Goal: Communication & Community: Share content

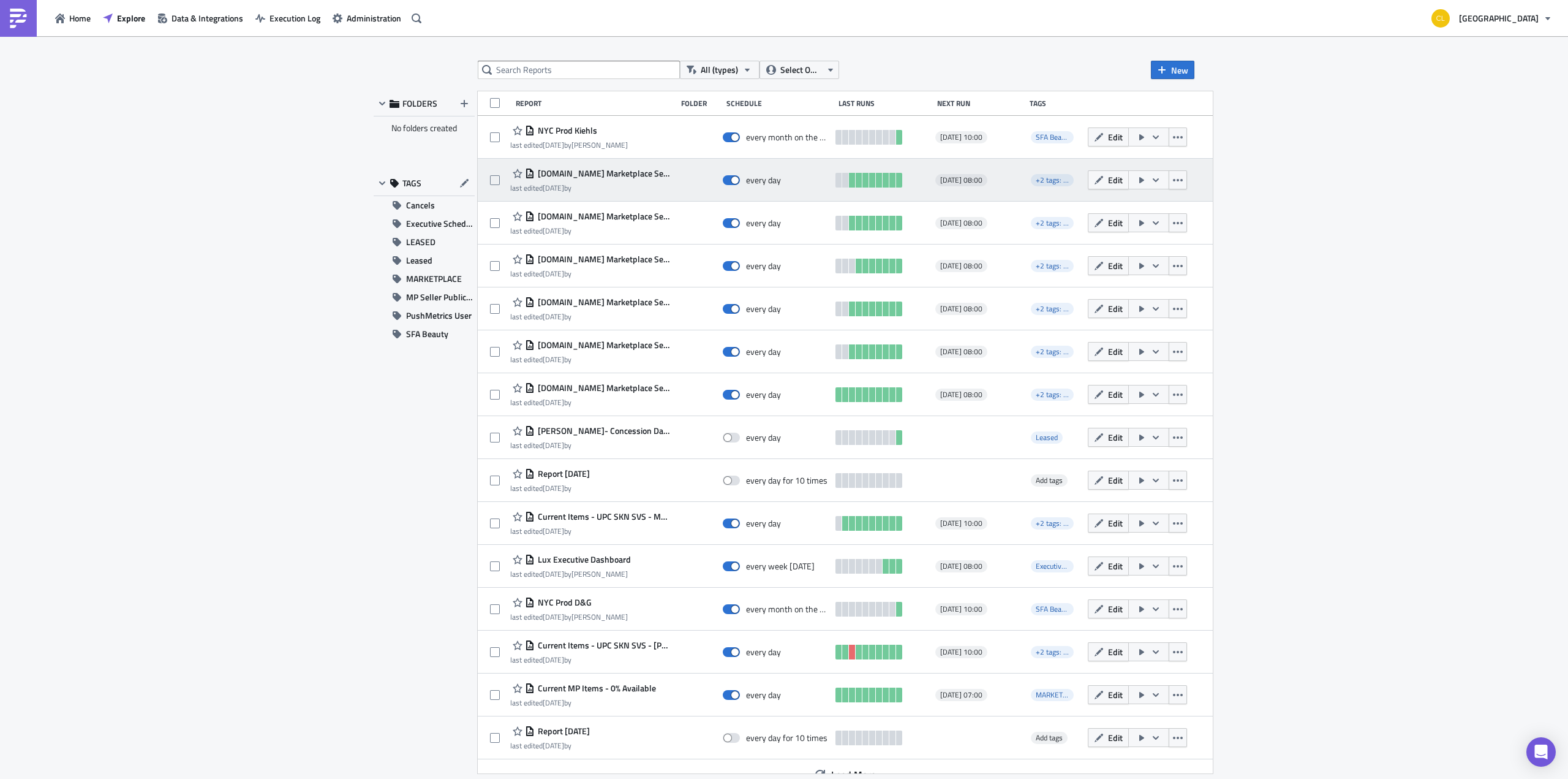
click at [590, 171] on span "[DOMAIN_NAME] Marketplace Seller Inventory Snapshot - VALENTINO" at bounding box center [603, 174] width 136 height 11
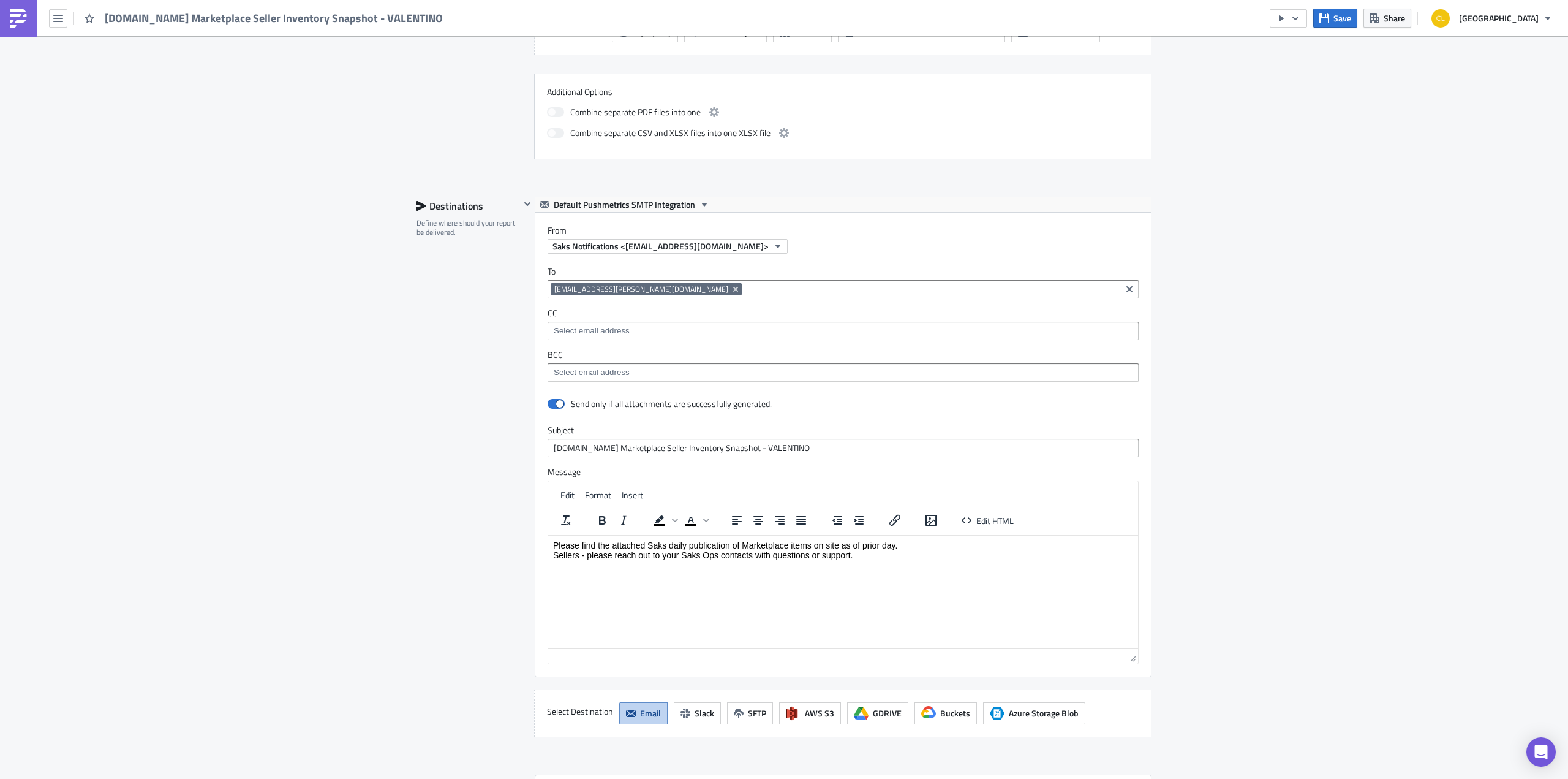
scroll to position [671, 0]
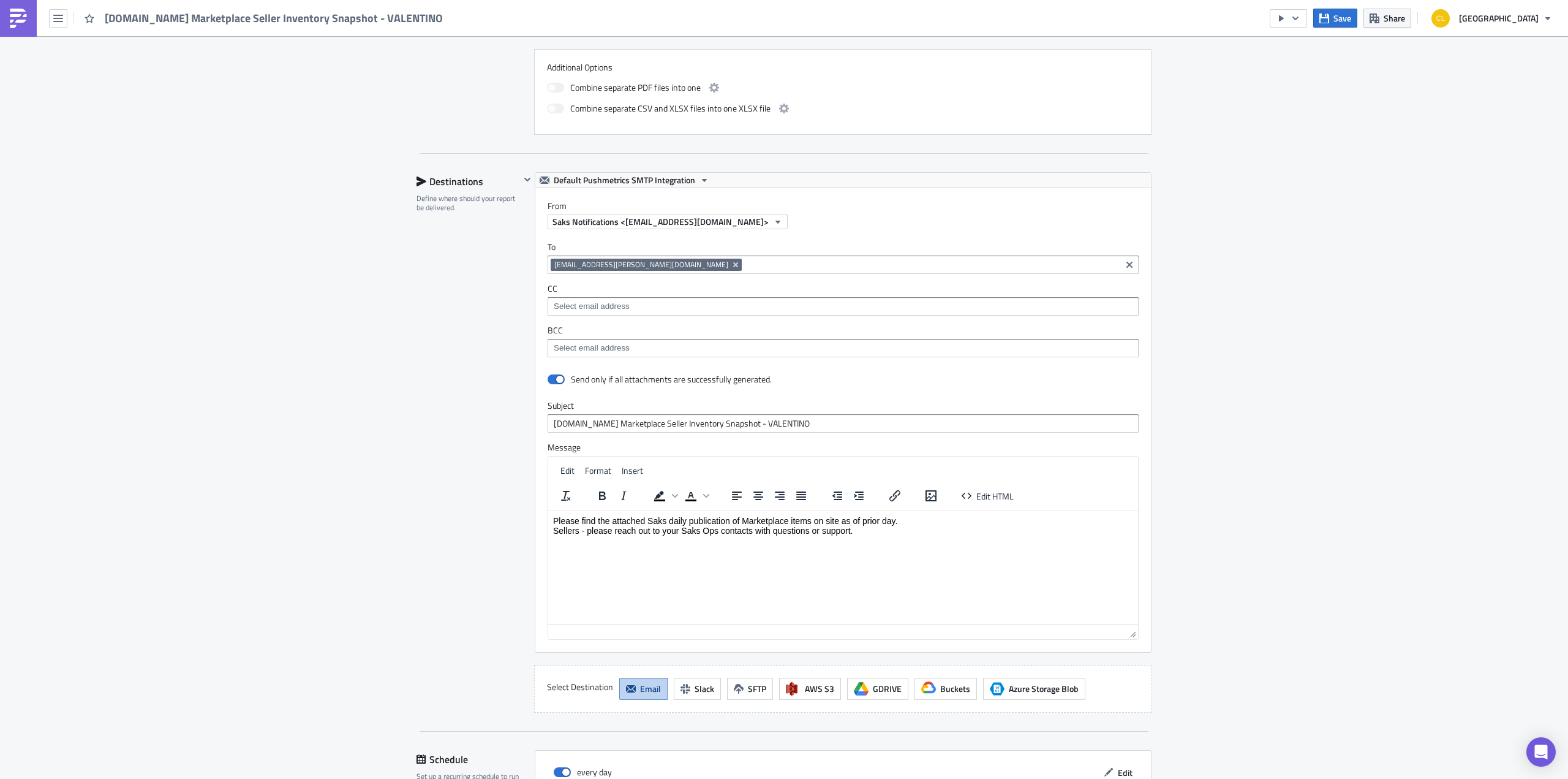
click at [747, 303] on input at bounding box center [843, 306] width 584 height 12
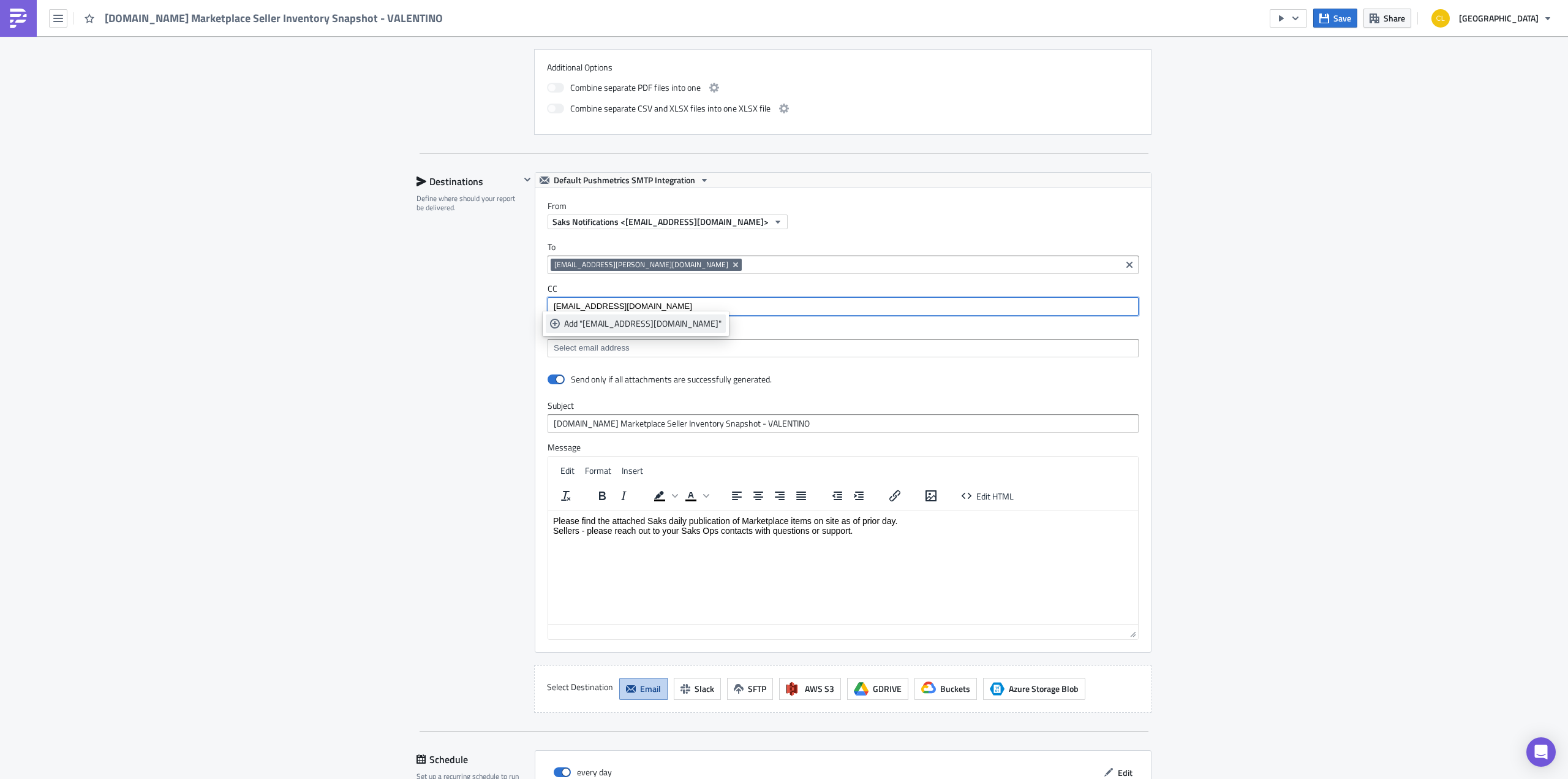
type input "[EMAIL_ADDRESS][DOMAIN_NAME]"
click at [642, 328] on div "Add "[EMAIL_ADDRESS][DOMAIN_NAME]"" at bounding box center [643, 323] width 158 height 12
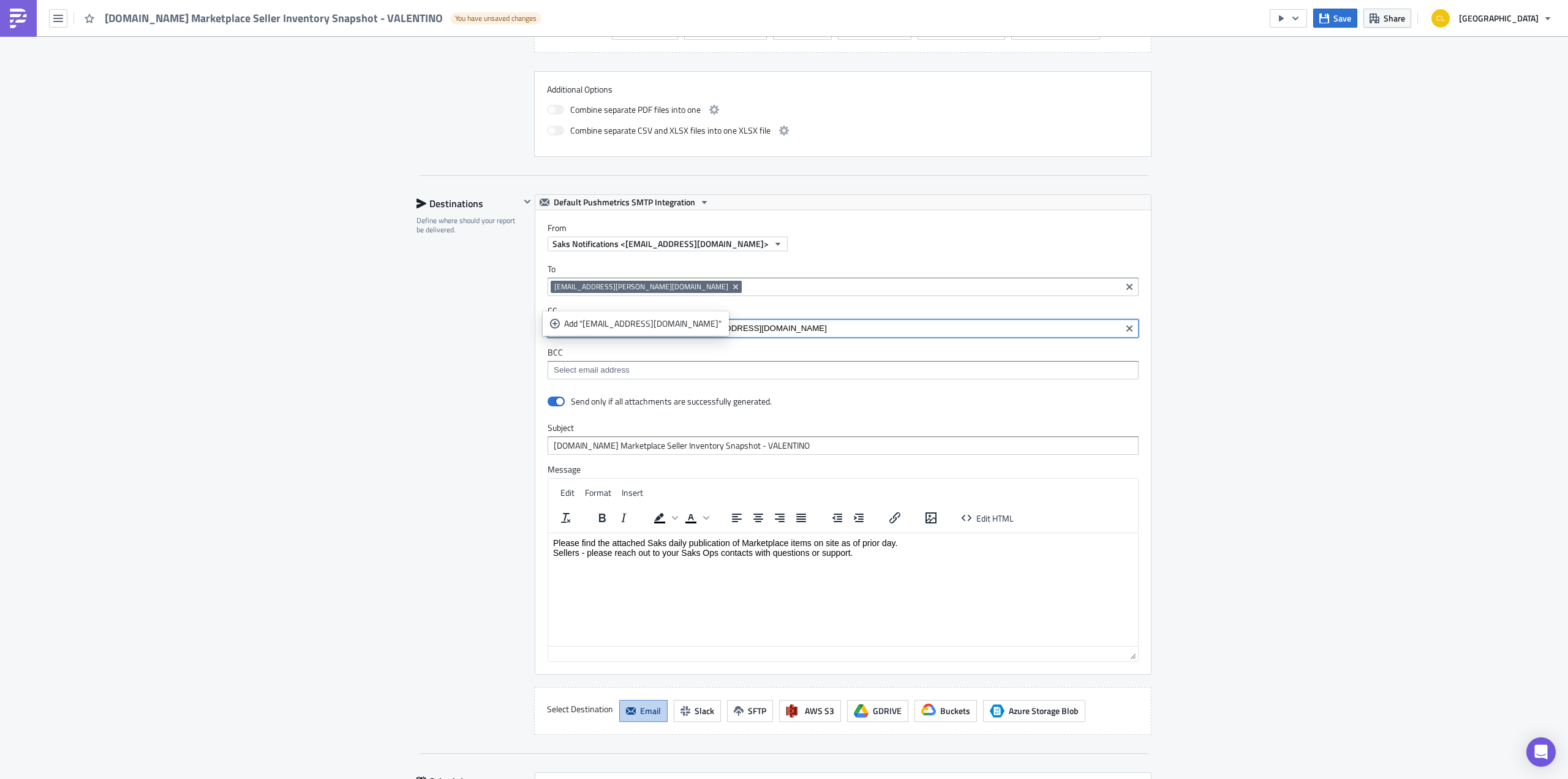
type input "[EMAIL_ADDRESS][DOMAIN_NAME]"
click at [642, 328] on div "Add "[EMAIL_ADDRESS][DOMAIN_NAME]"" at bounding box center [643, 323] width 158 height 12
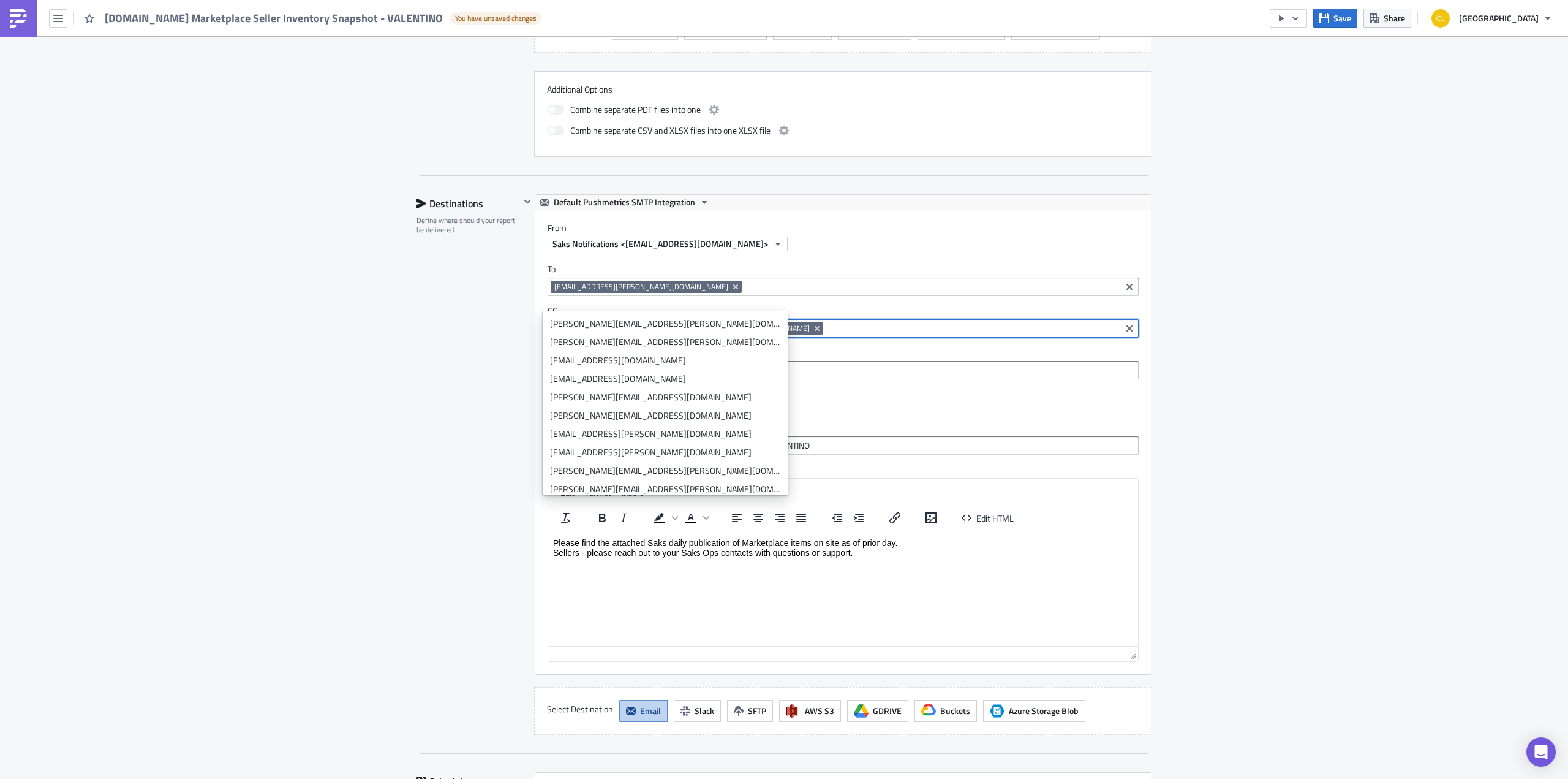
click at [875, 391] on div "Send only if all attachments are successfully generated." at bounding box center [844, 402] width 592 height 22
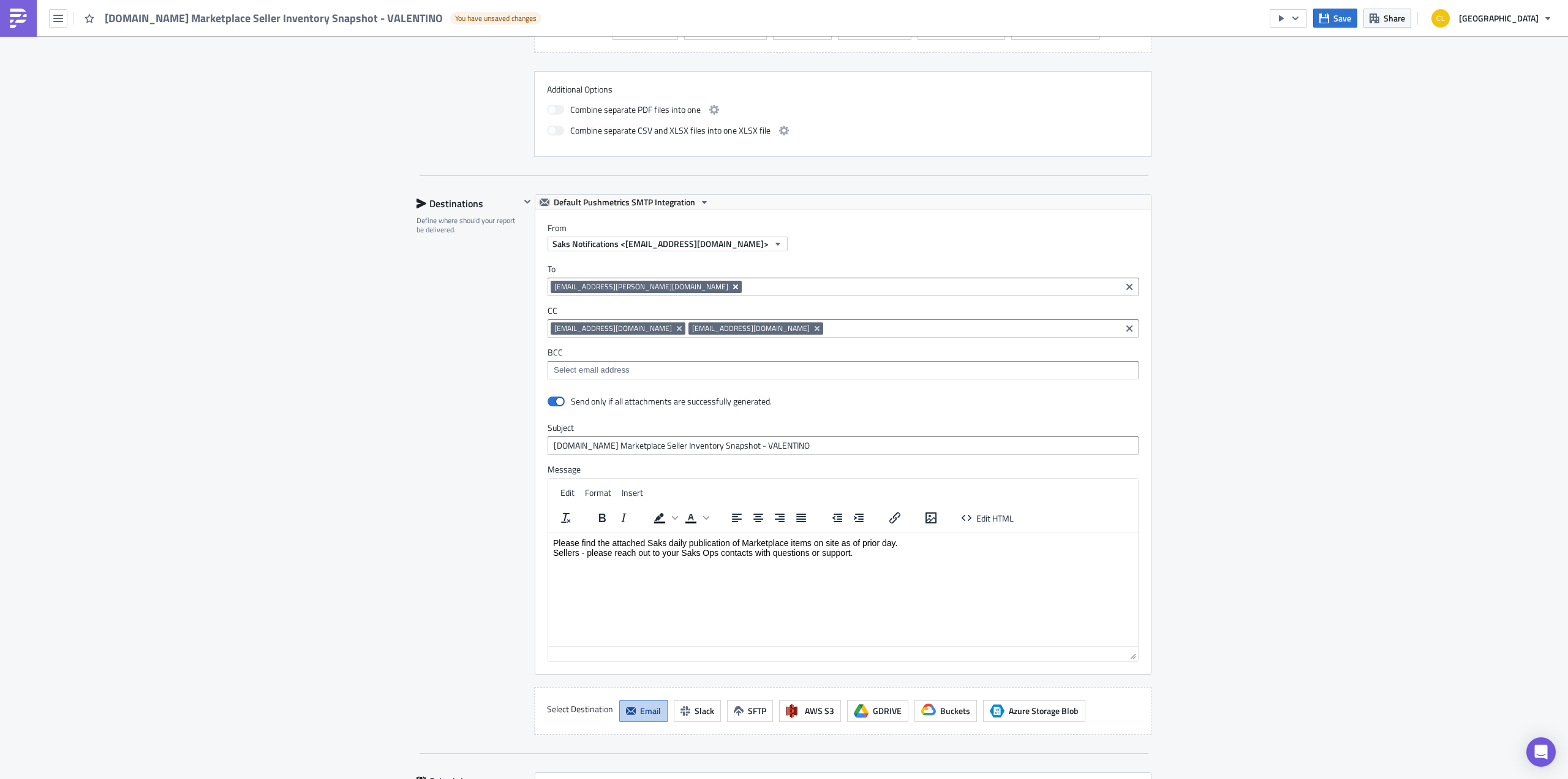
click at [731, 282] on icon "Remove Tag" at bounding box center [735, 286] width 9 height 9
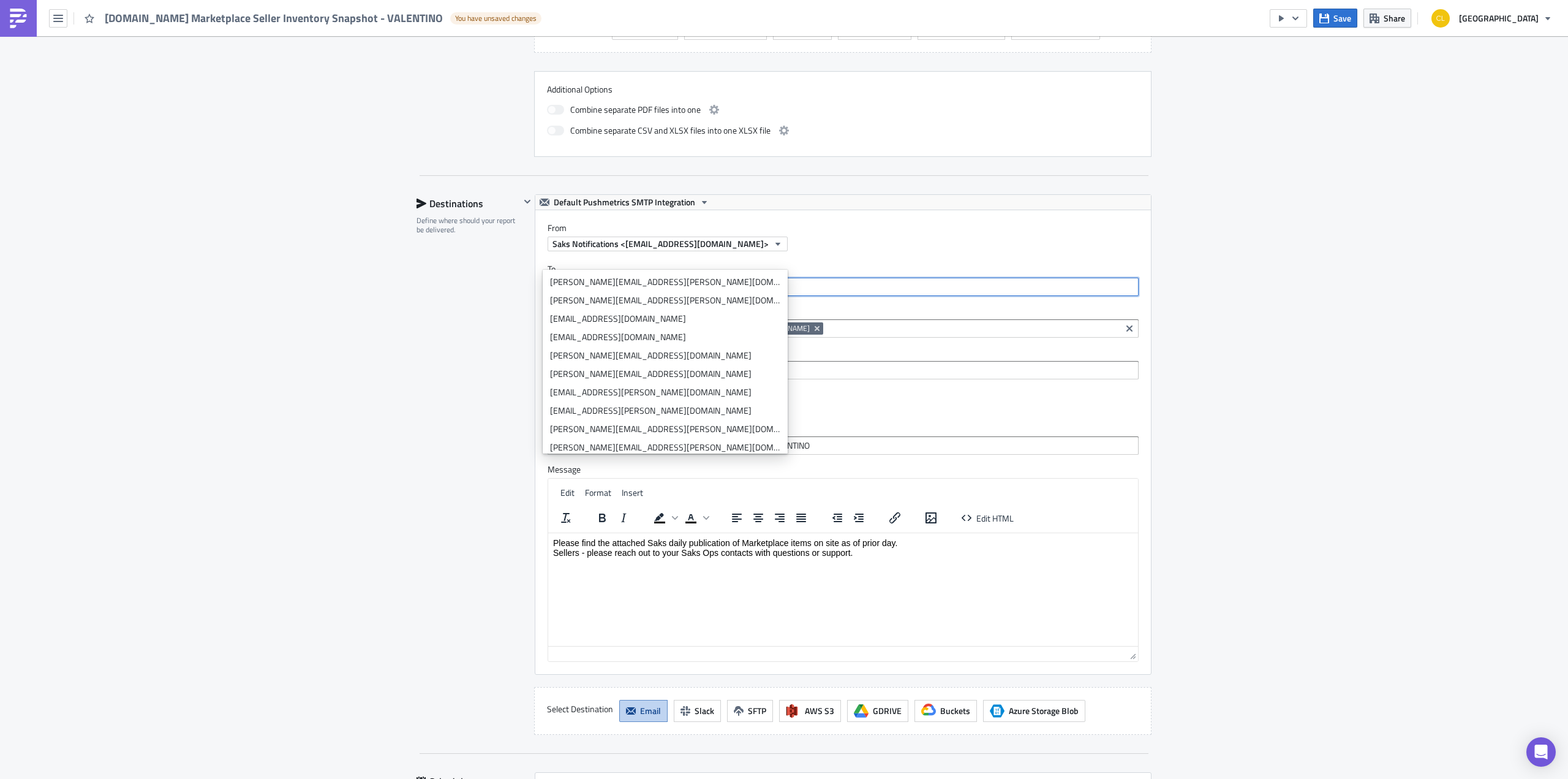
paste input "[PERSON_NAME][EMAIL_ADDRESS][PERSON_NAME][DOMAIN_NAME]"
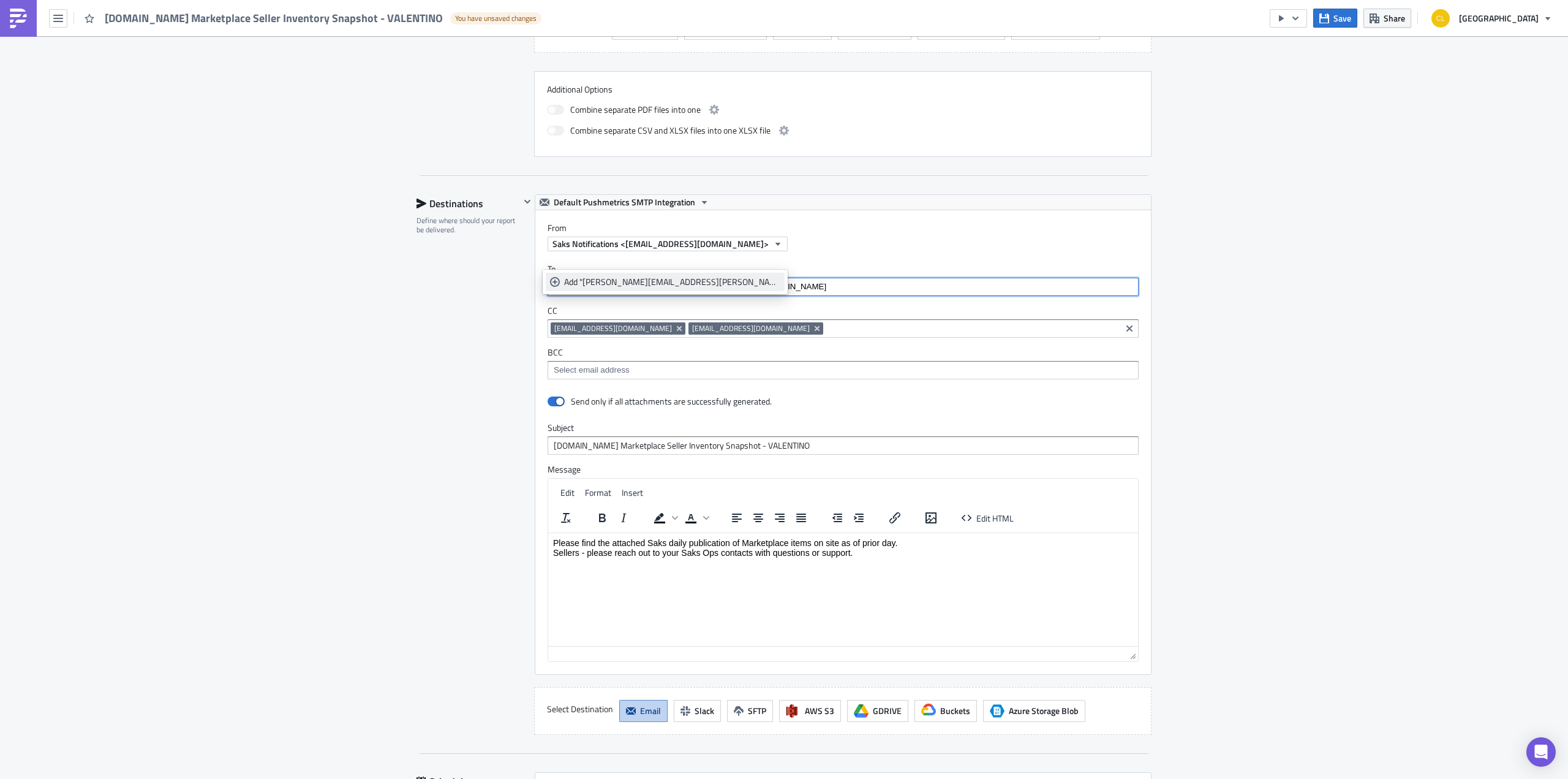
type input "[PERSON_NAME][EMAIL_ADDRESS][PERSON_NAME][DOMAIN_NAME]"
click at [640, 279] on div "Add "[PERSON_NAME][EMAIL_ADDRESS][PERSON_NAME][DOMAIN_NAME]"" at bounding box center [672, 282] width 216 height 12
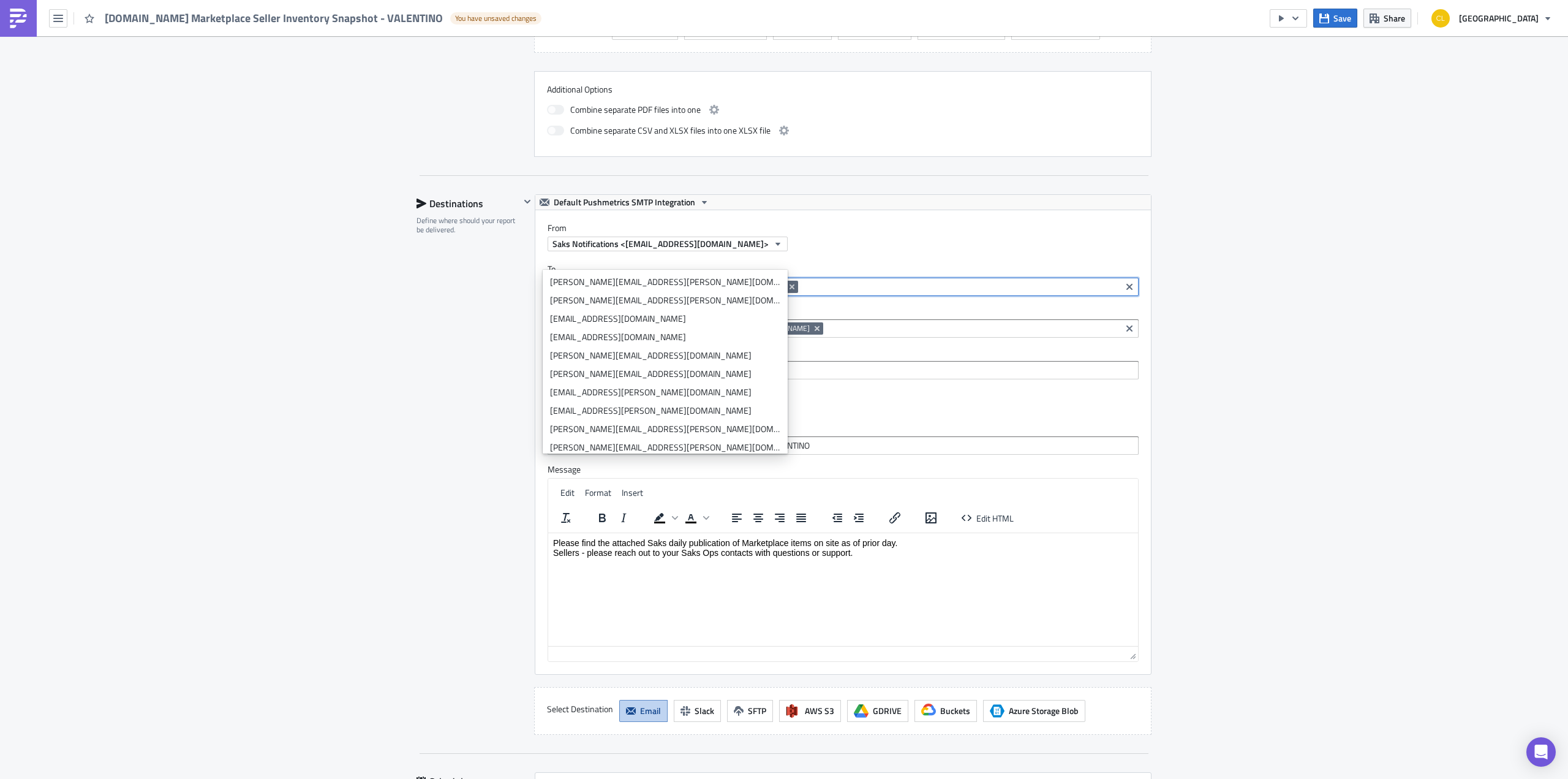
click at [801, 281] on input at bounding box center [959, 286] width 317 height 12
paste input "[PERSON_NAME][EMAIL_ADDRESS][DOMAIN_NAME]"
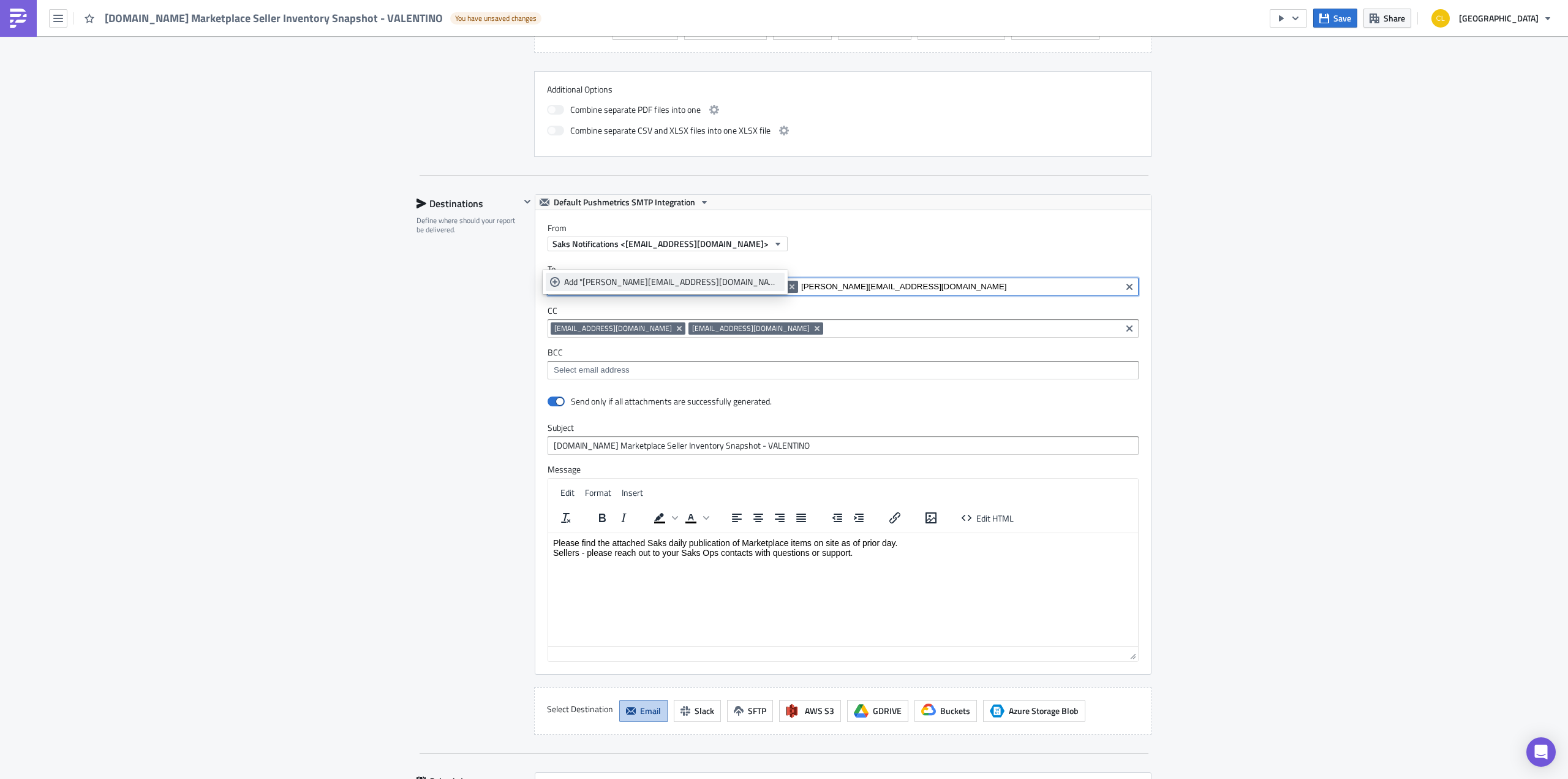
type input "[PERSON_NAME][EMAIL_ADDRESS][DOMAIN_NAME]"
click at [627, 288] on link "Add "[PERSON_NAME][EMAIL_ADDRESS][DOMAIN_NAME]"" at bounding box center [665, 281] width 239 height 18
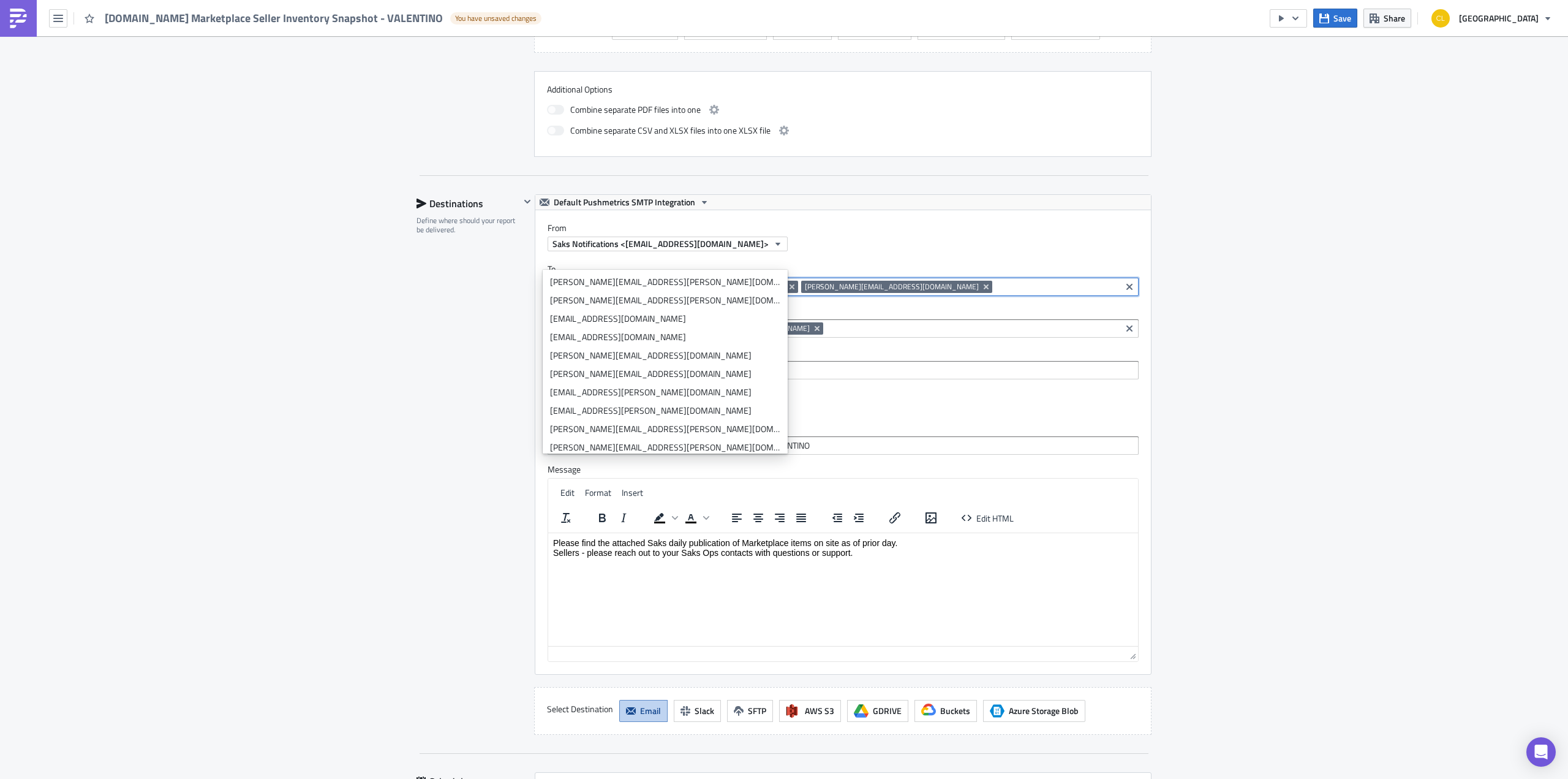
click at [995, 281] on input at bounding box center [1057, 286] width 123 height 12
paste input "[PERSON_NAME][EMAIL_ADDRESS][PERSON_NAME][DOMAIN_NAME]"
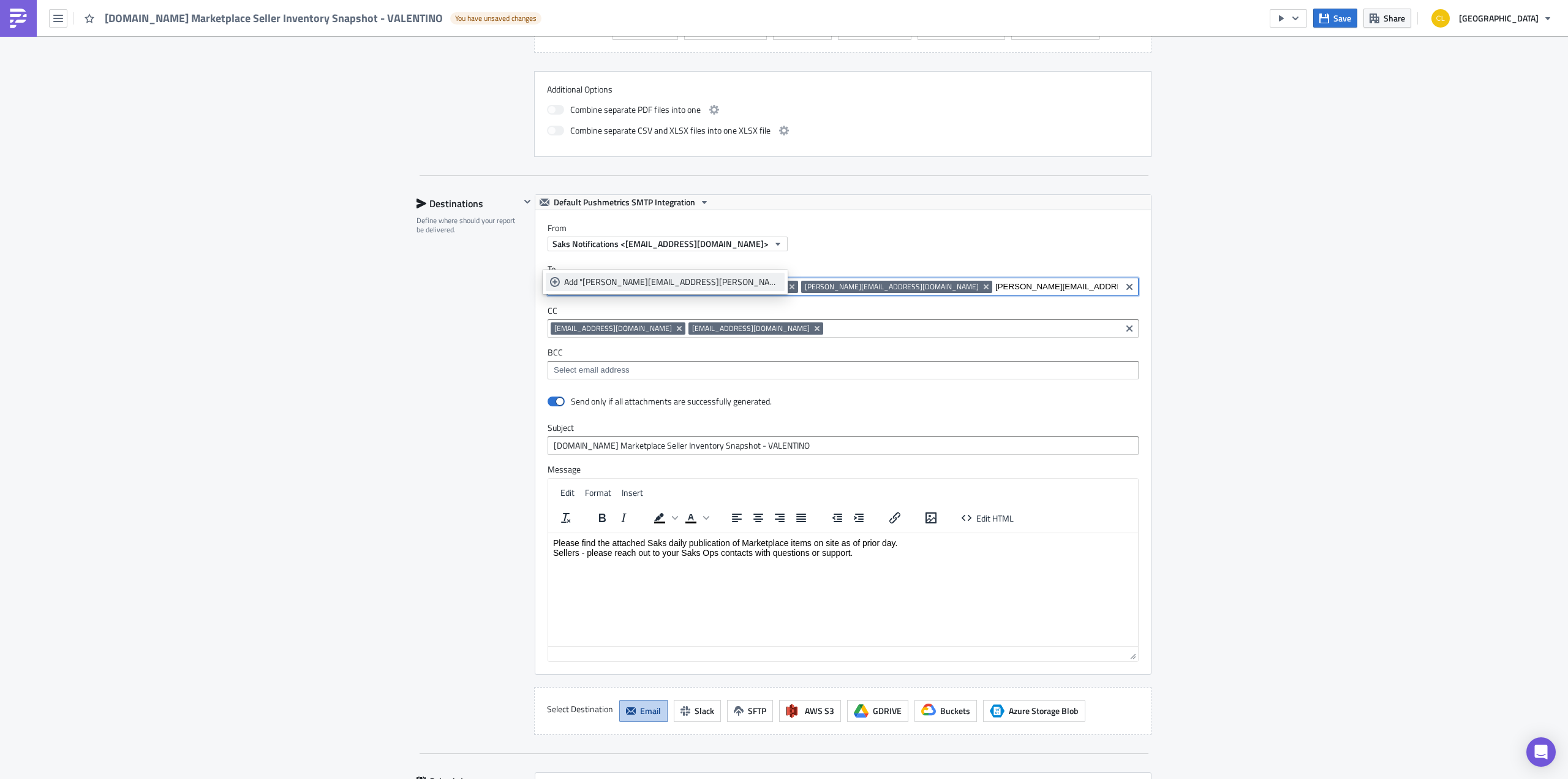
type input "[PERSON_NAME][EMAIL_ADDRESS][PERSON_NAME][DOMAIN_NAME]"
click at [657, 279] on div "Add "[PERSON_NAME][EMAIL_ADDRESS][PERSON_NAME][DOMAIN_NAME]"" at bounding box center [672, 282] width 216 height 12
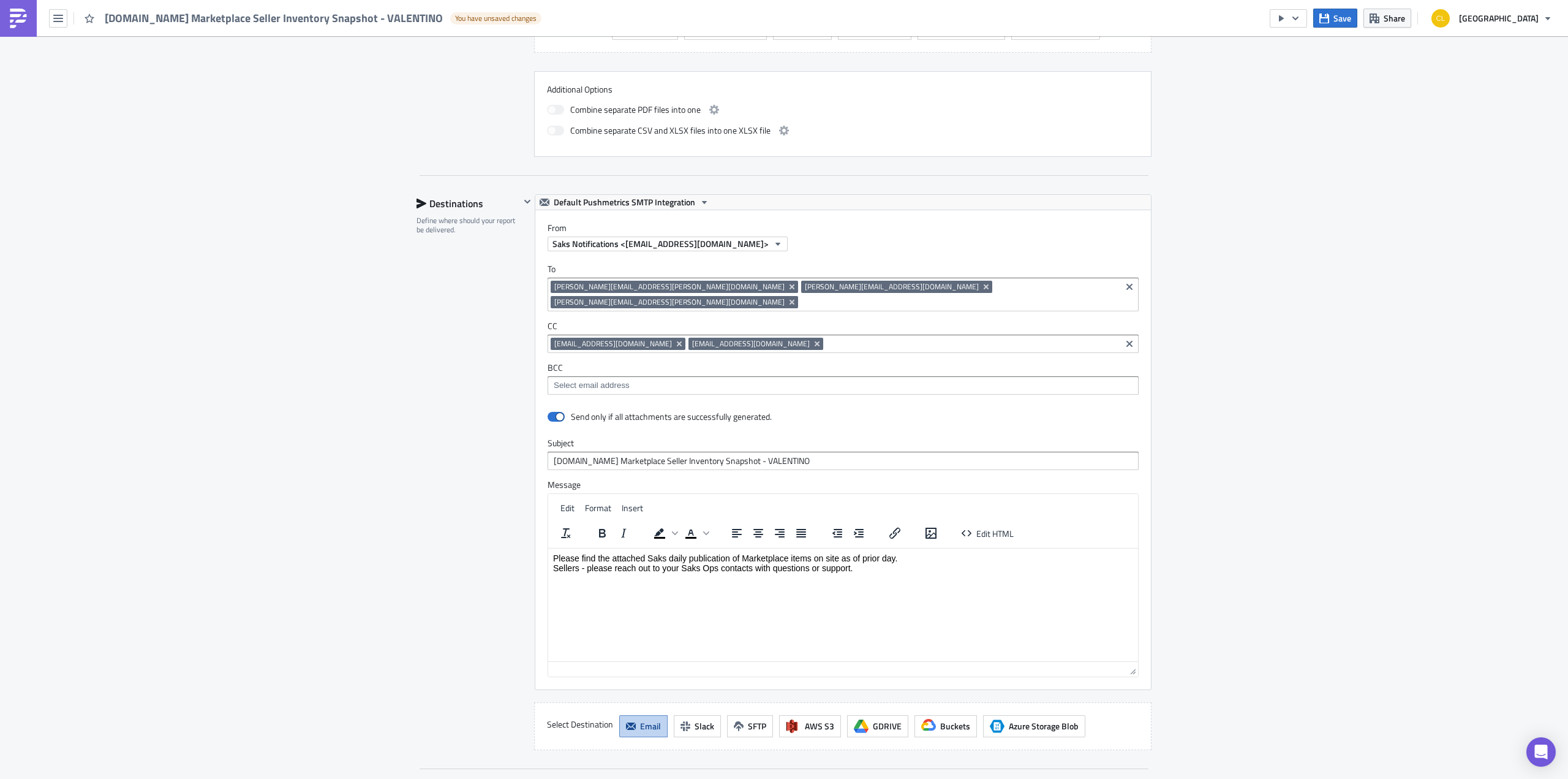
click at [821, 222] on label "From" at bounding box center [850, 228] width 603 height 11
drag, startPoint x: 718, startPoint y: 569, endPoint x: 681, endPoint y: 567, distance: 37.1
click at [681, 567] on p "Please find the attached Saks daily publication of Marketplace items on site as…" at bounding box center [843, 563] width 580 height 20
drag, startPoint x: 877, startPoint y: 569, endPoint x: 842, endPoint y: 567, distance: 35.1
click at [842, 567] on p "Please find the attached Saks daily publication of Marketplace items on site as…" at bounding box center [843, 563] width 580 height 20
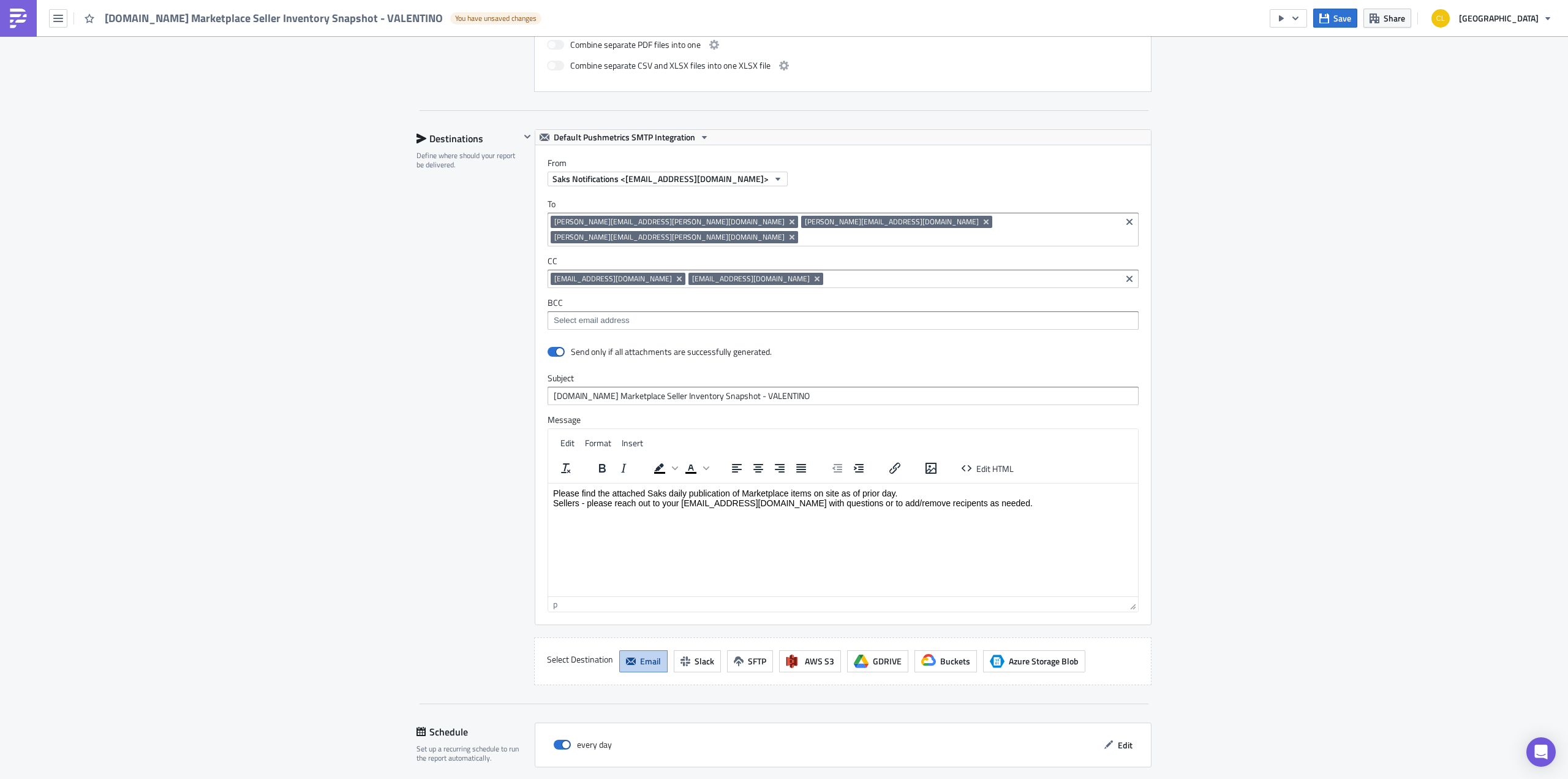
scroll to position [823, 0]
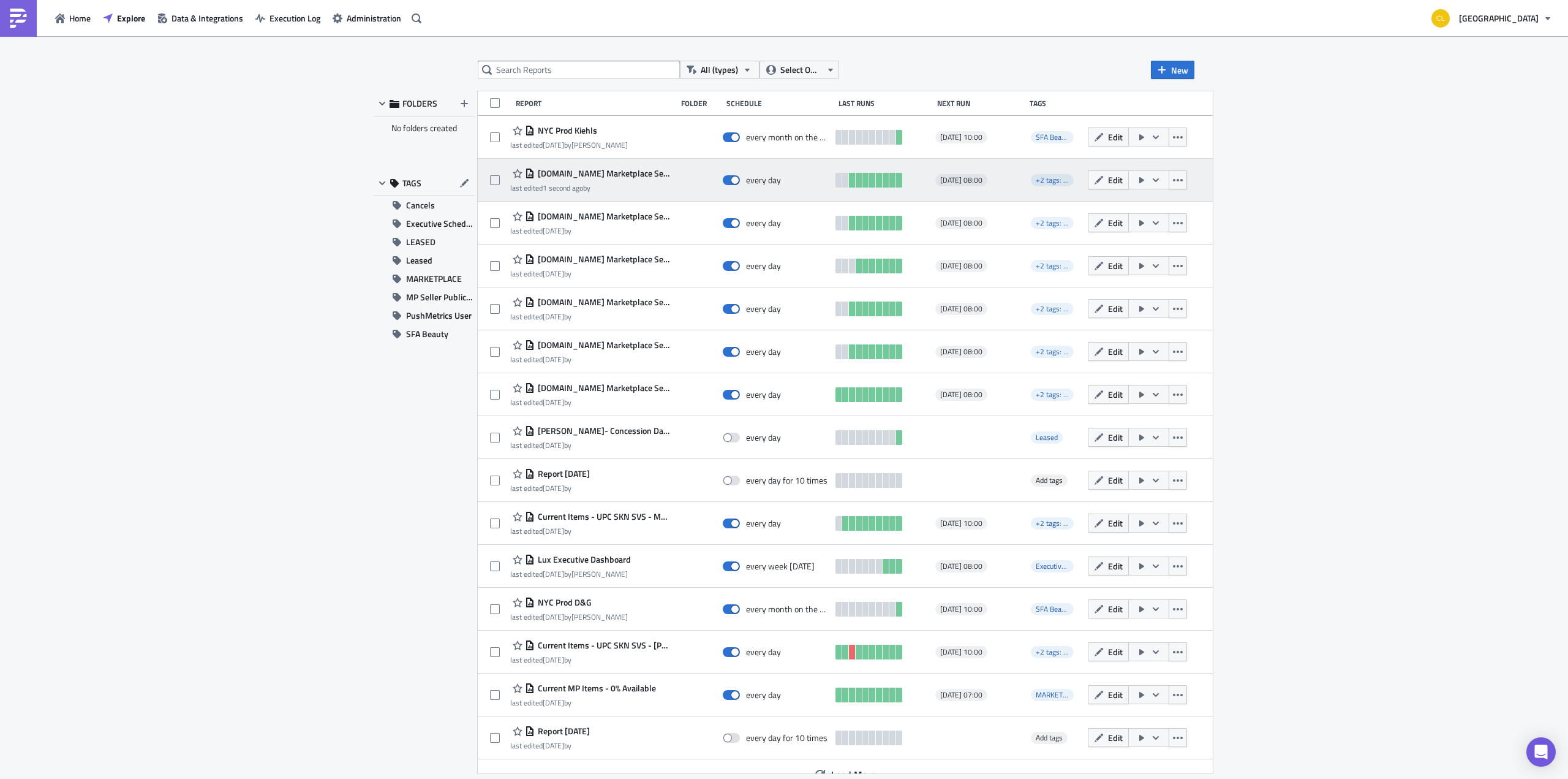
click at [1151, 182] on icon "button" at bounding box center [1156, 180] width 9 height 9
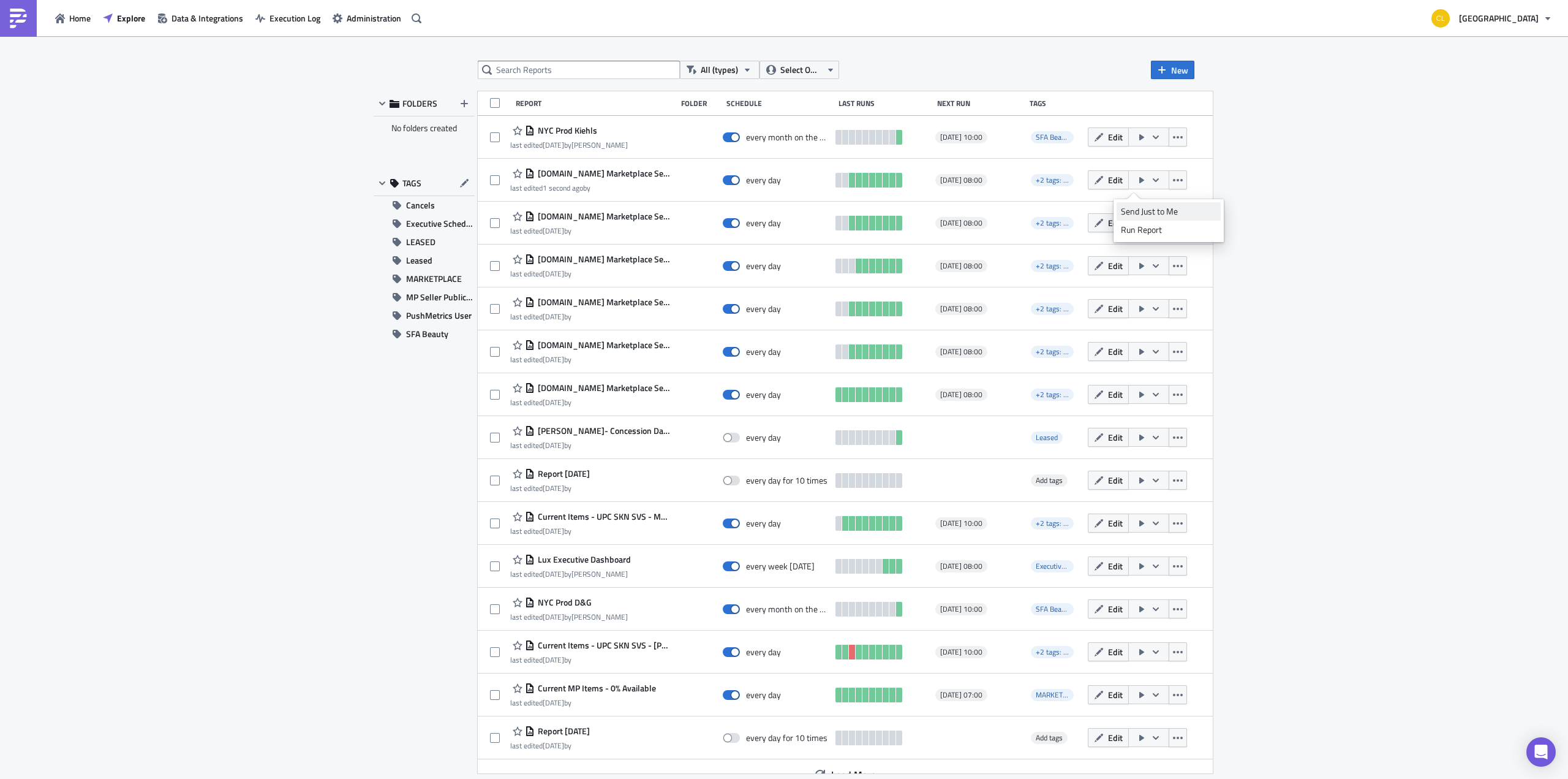
click at [1148, 216] on div "Send Just to Me" at bounding box center [1168, 211] width 95 height 12
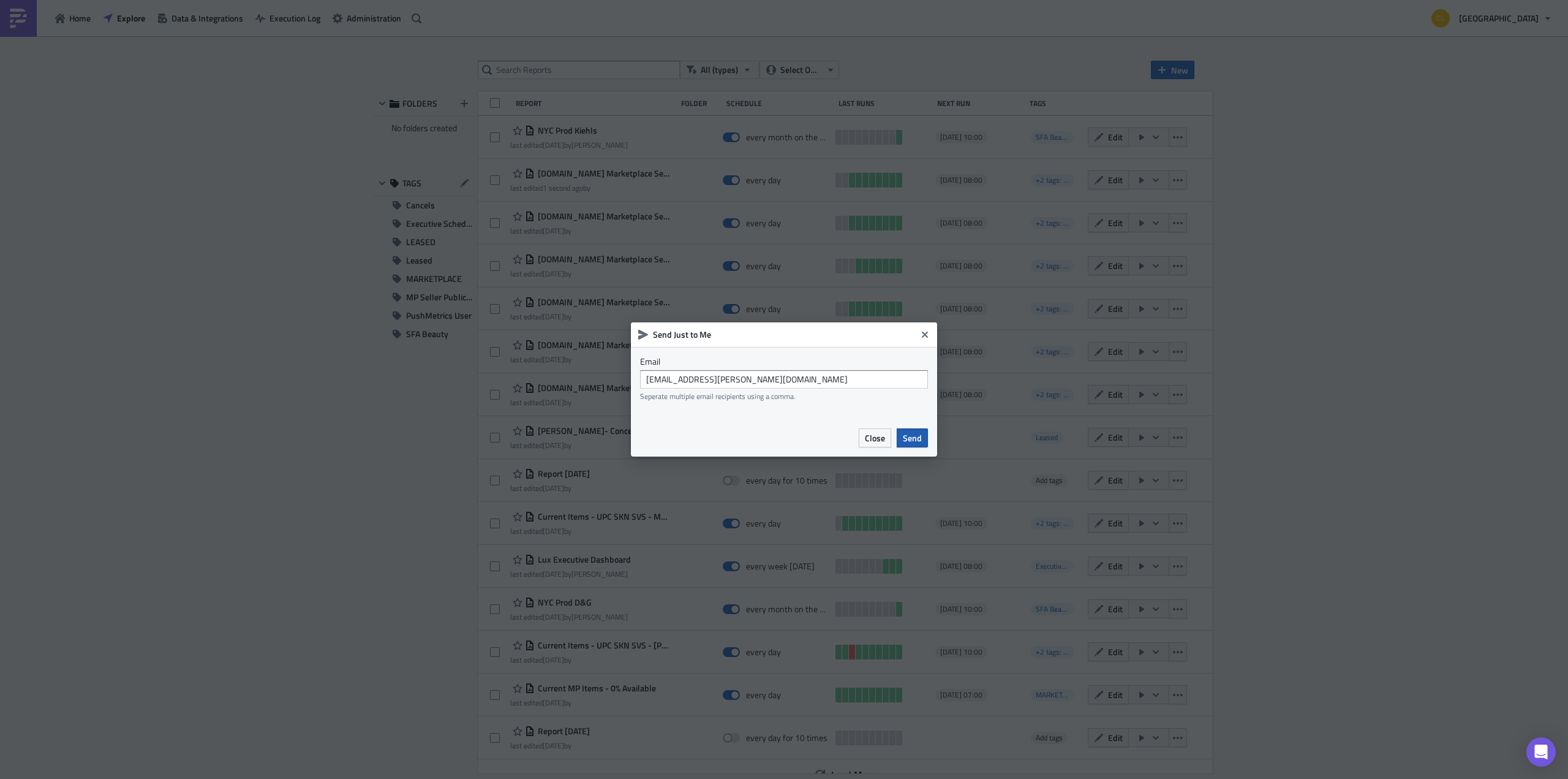
click at [921, 440] on span "Send" at bounding box center [912, 438] width 19 height 13
